Goal: Use online tool/utility: Utilize a website feature to perform a specific function

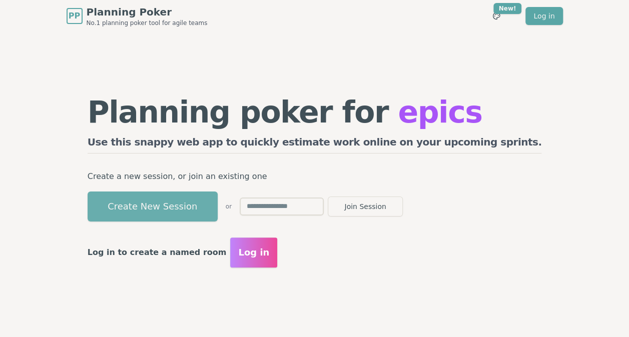
click at [218, 206] on button "Create New Session" at bounding box center [153, 207] width 130 height 30
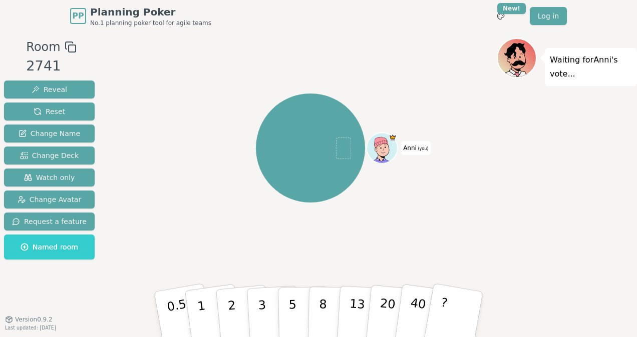
click at [182, 211] on div "Anni (you)" at bounding box center [310, 148] width 373 height 184
click at [613, 122] on div "Waiting for [PERSON_NAME] 's vote..." at bounding box center [567, 175] width 140 height 275
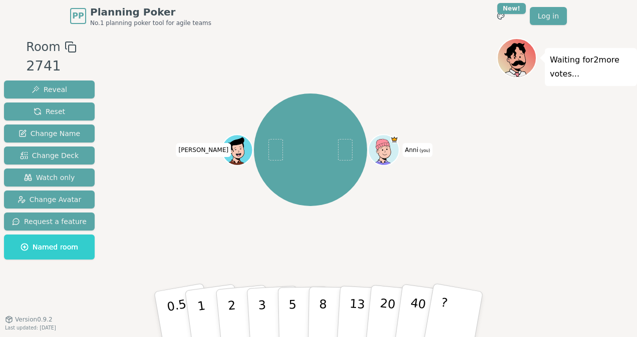
click at [390, 153] on icon at bounding box center [383, 144] width 15 height 23
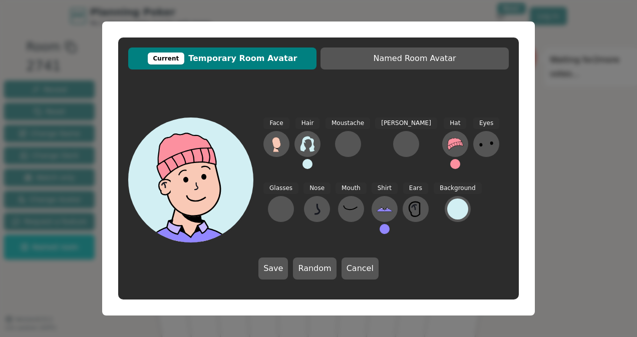
click at [618, 237] on div "Current Temporary Room Avatar Named Room Avatar Face Hair Moustache [PERSON_NAM…" at bounding box center [318, 168] width 637 height 337
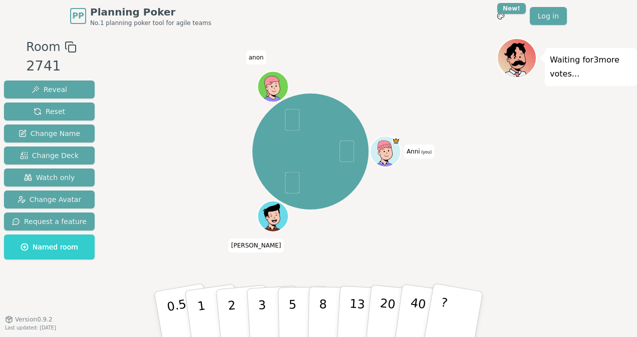
click at [390, 156] on icon at bounding box center [384, 146] width 15 height 23
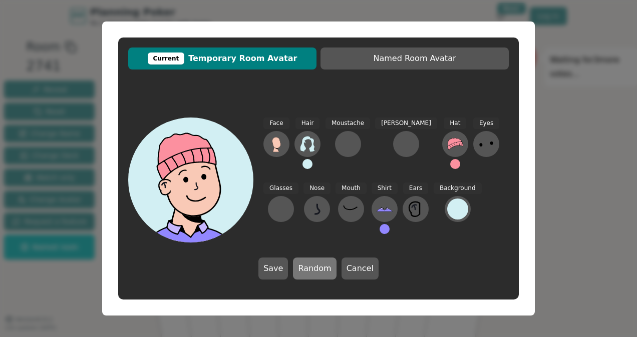
click at [328, 272] on button "Random" at bounding box center [314, 269] width 43 height 22
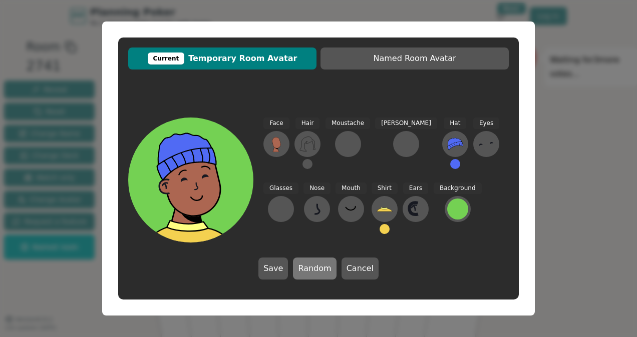
click at [329, 271] on button "Random" at bounding box center [314, 269] width 43 height 22
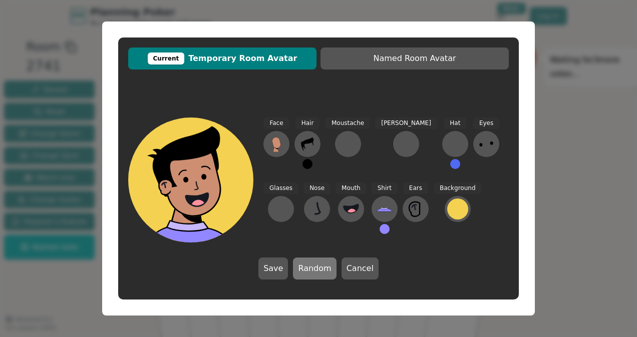
click at [329, 271] on button "Random" at bounding box center [314, 269] width 43 height 22
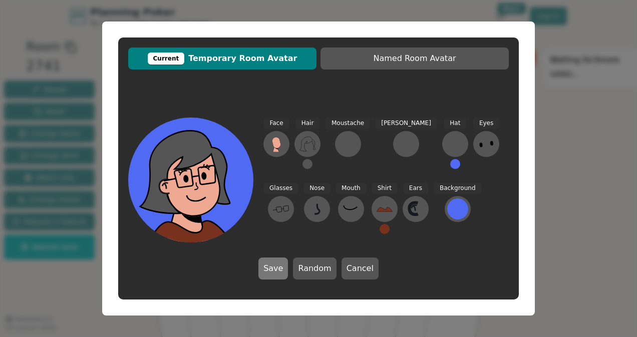
click at [281, 271] on button "Save" at bounding box center [273, 269] width 30 height 22
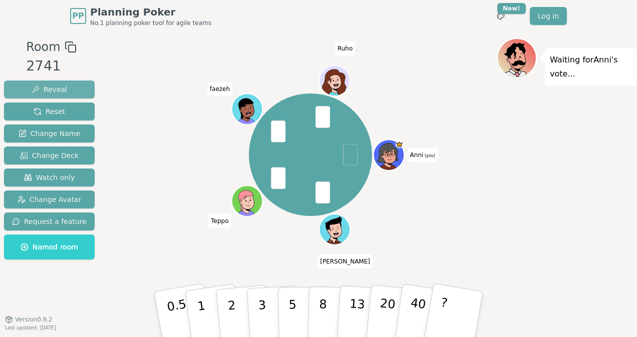
click at [51, 88] on span "Reveal" at bounding box center [50, 90] width 36 height 10
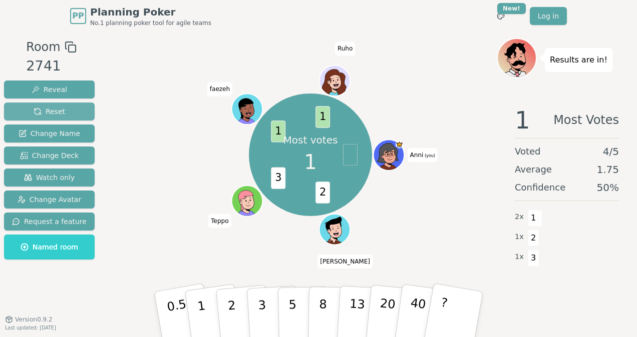
click at [62, 111] on button "Reset" at bounding box center [49, 112] width 91 height 18
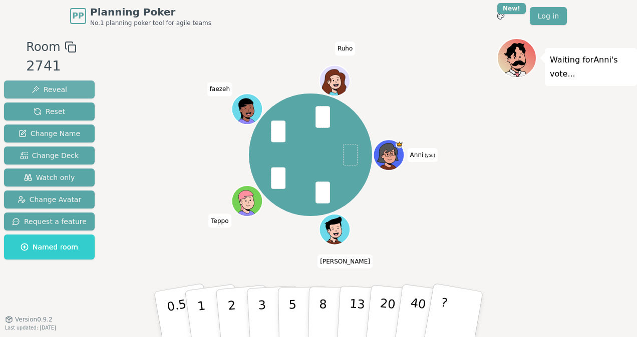
click at [48, 85] on span "Reveal" at bounding box center [50, 90] width 36 height 10
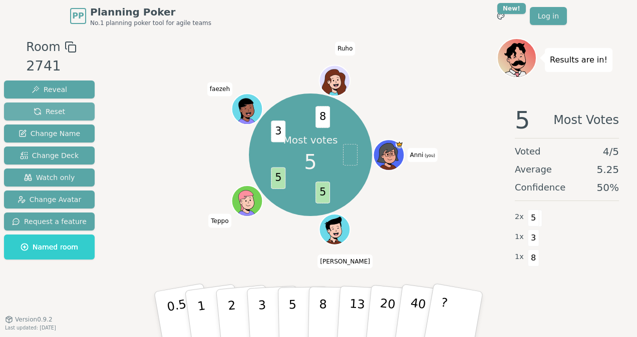
click at [45, 109] on span "Reset" at bounding box center [50, 112] width 32 height 10
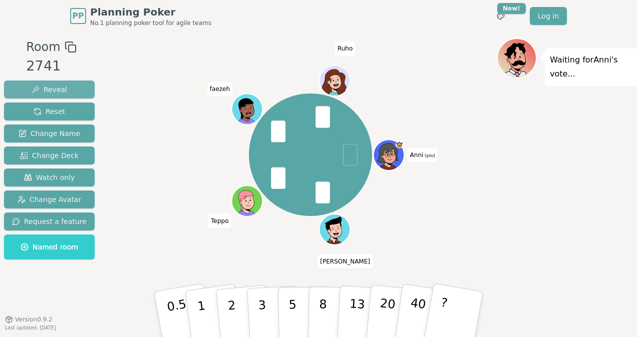
click at [59, 85] on span "Reveal" at bounding box center [50, 90] width 36 height 10
